Goal: Navigation & Orientation: Find specific page/section

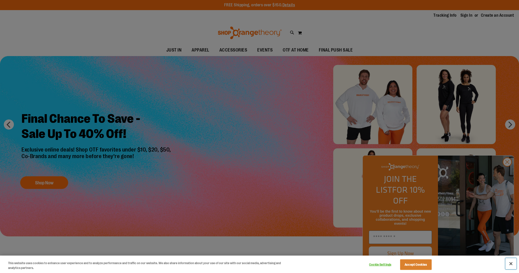
click at [510, 263] on button "Close" at bounding box center [510, 263] width 11 height 11
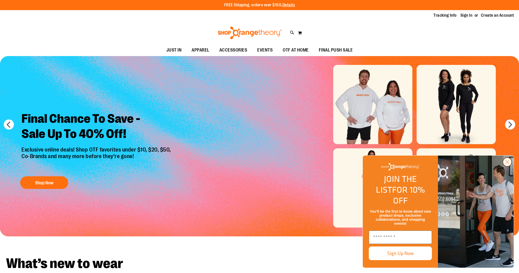
click at [508, 166] on circle "Close dialog" at bounding box center [507, 162] width 8 height 8
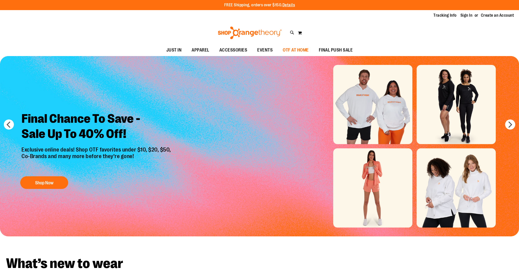
click at [292, 51] on span "OTF AT HOME" at bounding box center [296, 49] width 26 height 11
